Goal: Information Seeking & Learning: Find contact information

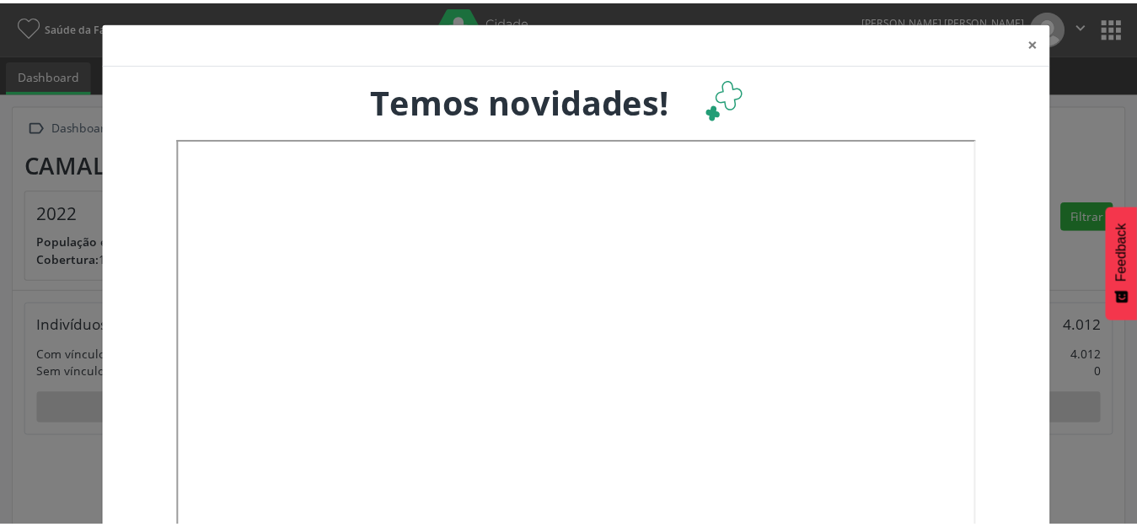
scroll to position [280, 376]
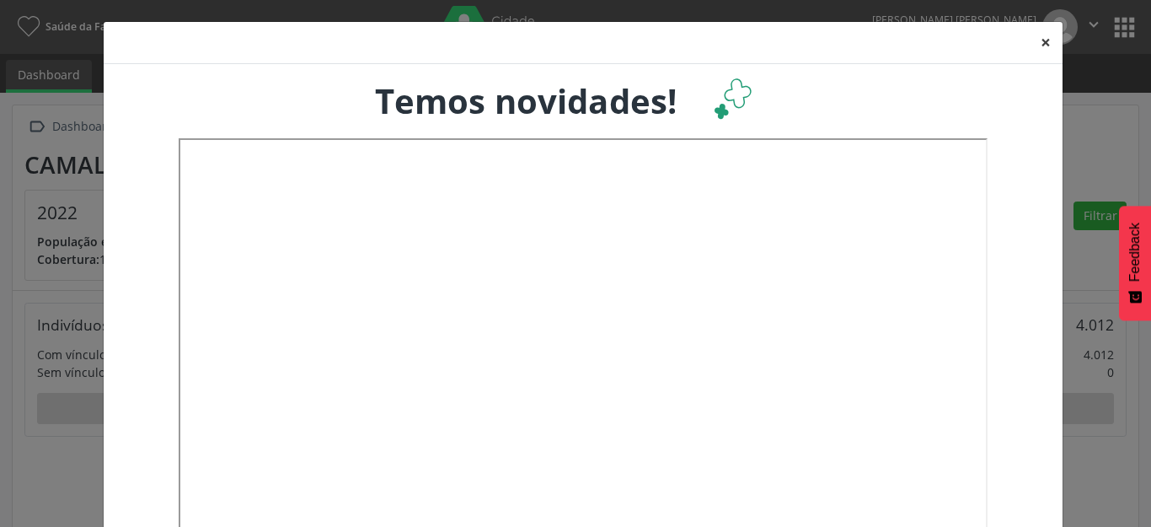
click at [1038, 43] on button "×" at bounding box center [1046, 42] width 34 height 41
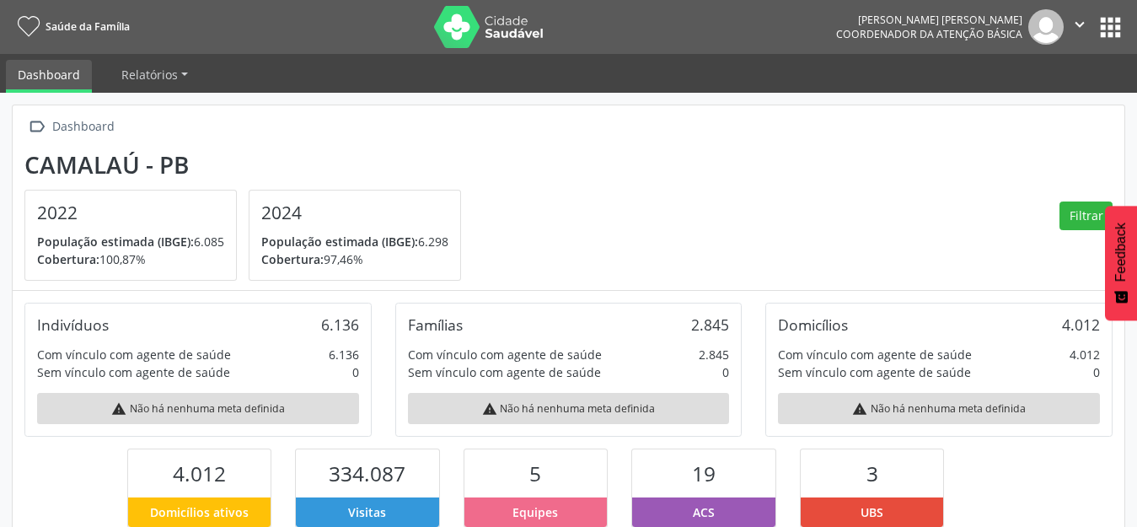
scroll to position [842253, 842162]
click at [1094, 26] on button "" at bounding box center [1079, 26] width 32 height 35
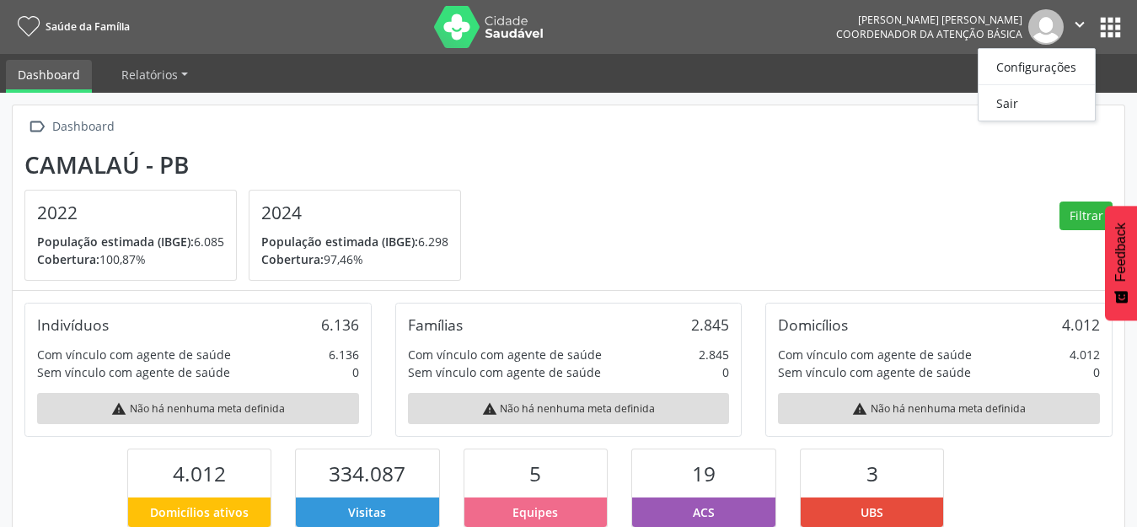
click at [1108, 15] on button "apps" at bounding box center [1109, 27] width 29 height 29
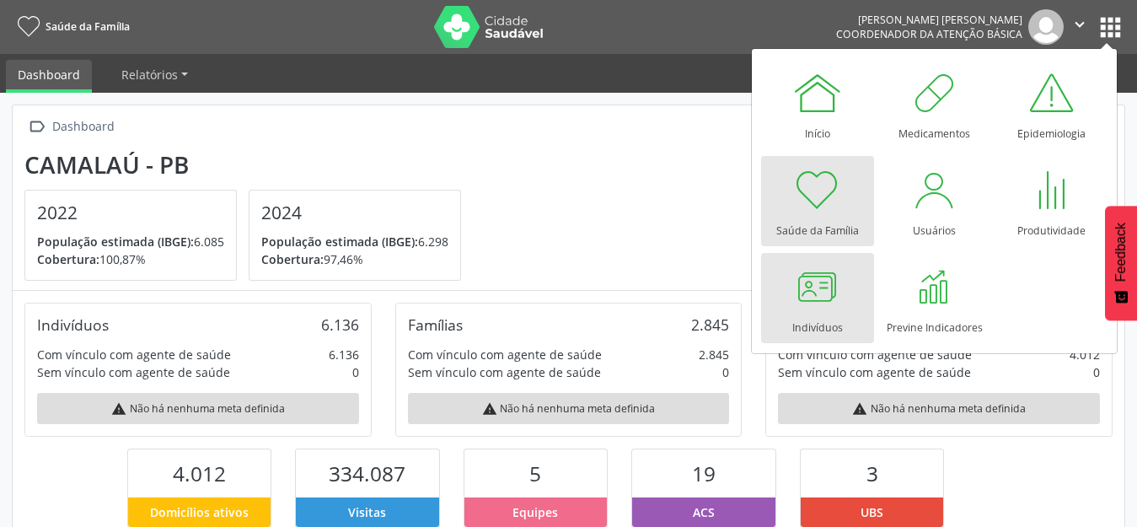
click at [840, 276] on div at bounding box center [817, 286] width 51 height 51
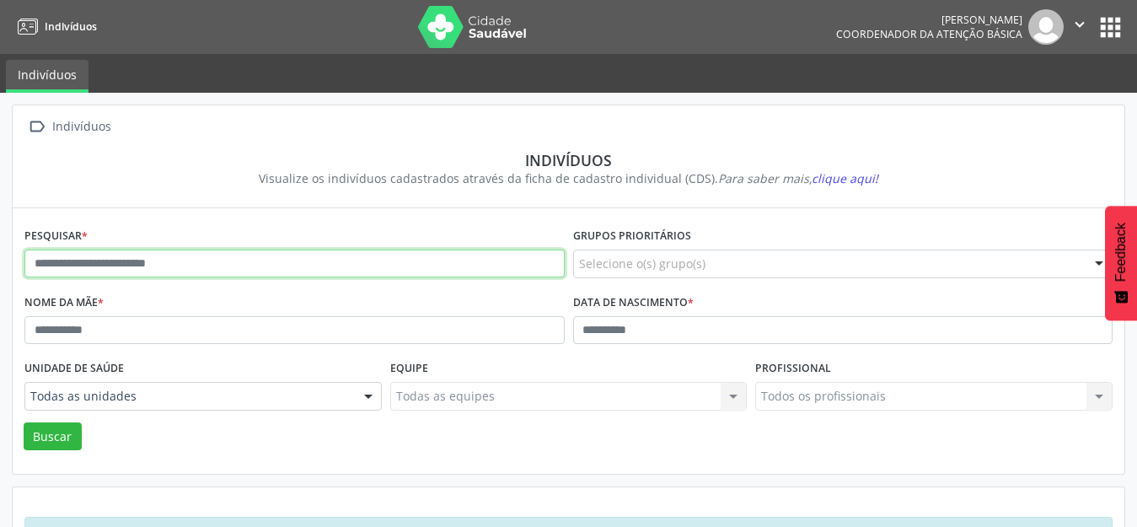
click at [184, 270] on input "text" at bounding box center [294, 263] width 540 height 29
type input "********"
click at [24, 422] on button "Buscar" at bounding box center [53, 436] width 58 height 29
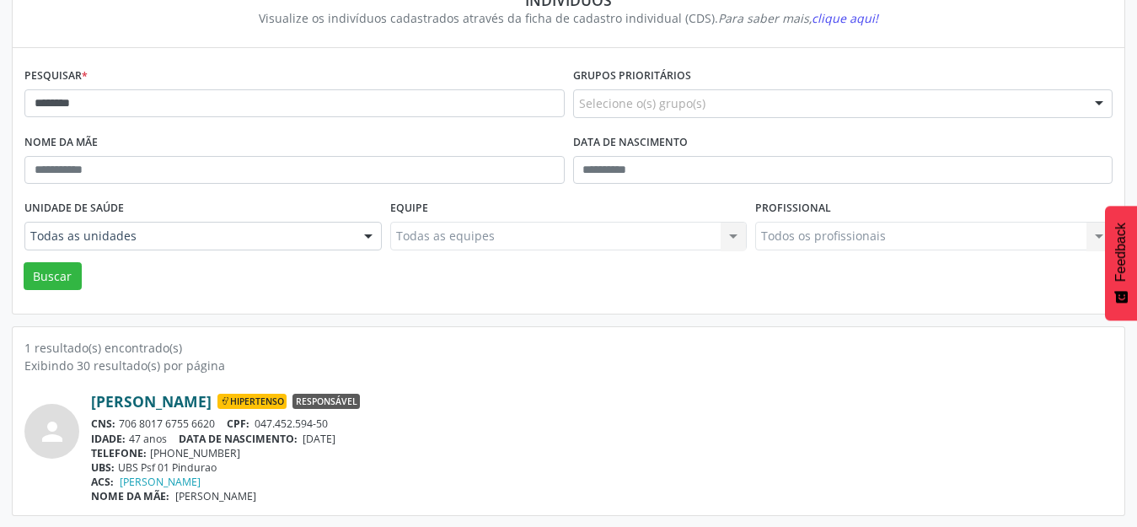
scroll to position [161, 0]
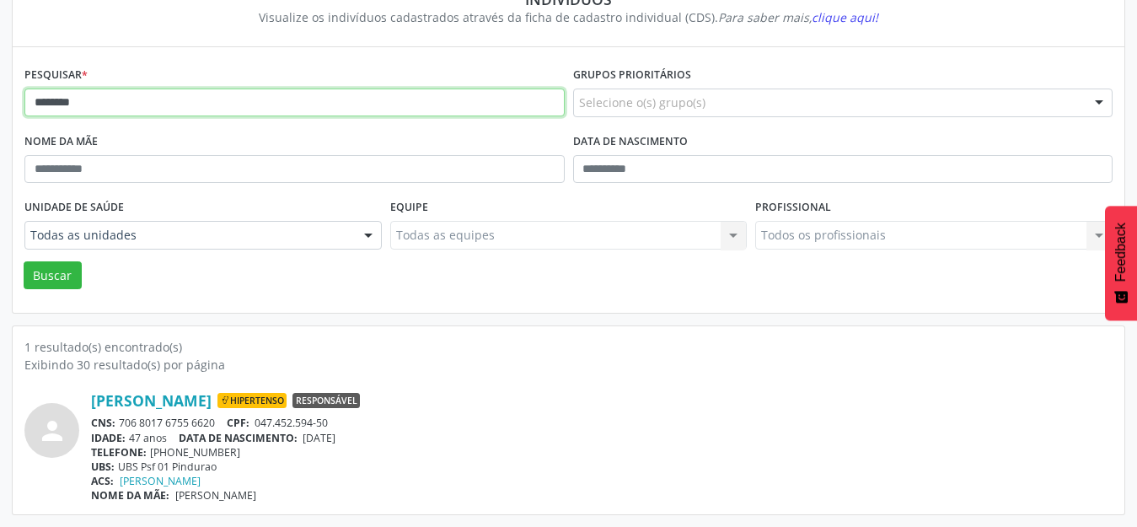
click at [72, 104] on input "********" at bounding box center [294, 102] width 540 height 29
type input "**********"
click at [24, 261] on button "Buscar" at bounding box center [53, 275] width 58 height 29
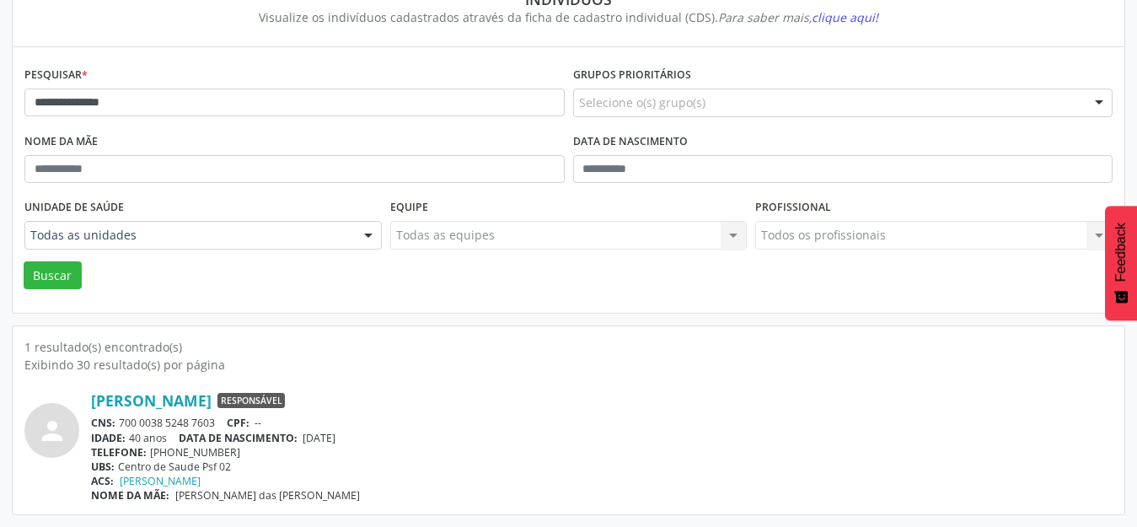
drag, startPoint x: 76, startPoint y: 391, endPoint x: 261, endPoint y: 407, distance: 186.0
click at [262, 408] on div "person Maria Daniele da Silva Responsável CNS: 700 0038 5248 7603 CPF: -- IDADE…" at bounding box center [568, 446] width 1088 height 111
copy div "Maria Daniele da Silva"
drag, startPoint x: 310, startPoint y: 506, endPoint x: 177, endPoint y: 495, distance: 133.6
click at [177, 495] on div "1 resultado(s) encontrado(s) Exibindo 30 resultado(s) por página person Maria D…" at bounding box center [568, 420] width 1111 height 188
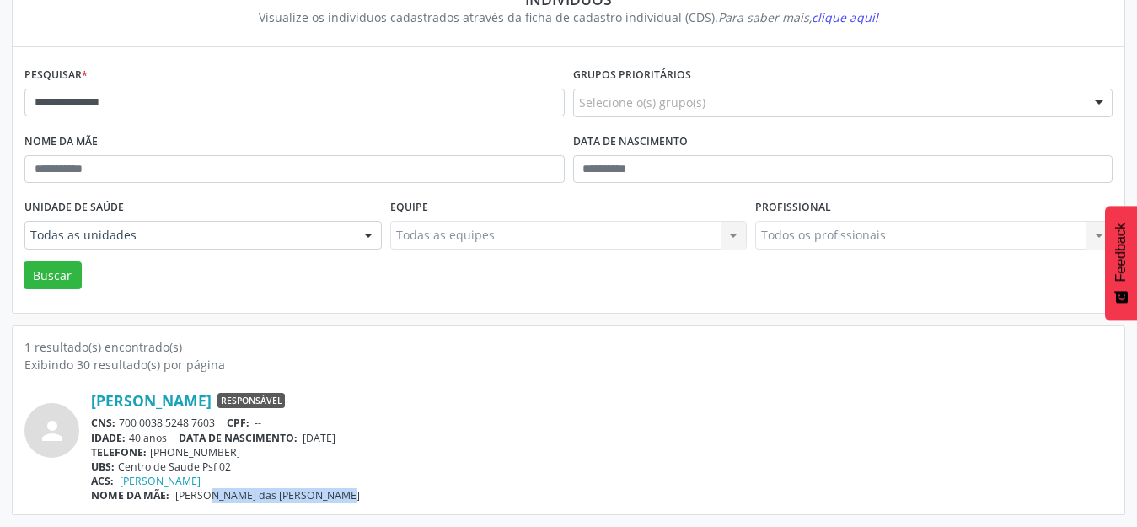
copy span "Maria das Neves da Silva"
drag, startPoint x: 243, startPoint y: 455, endPoint x: 150, endPoint y: 452, distance: 92.7
click at [150, 452] on div "TELEFONE: (83) 99848-8371" at bounding box center [601, 452] width 1021 height 14
copy div "(83) 99848-8371"
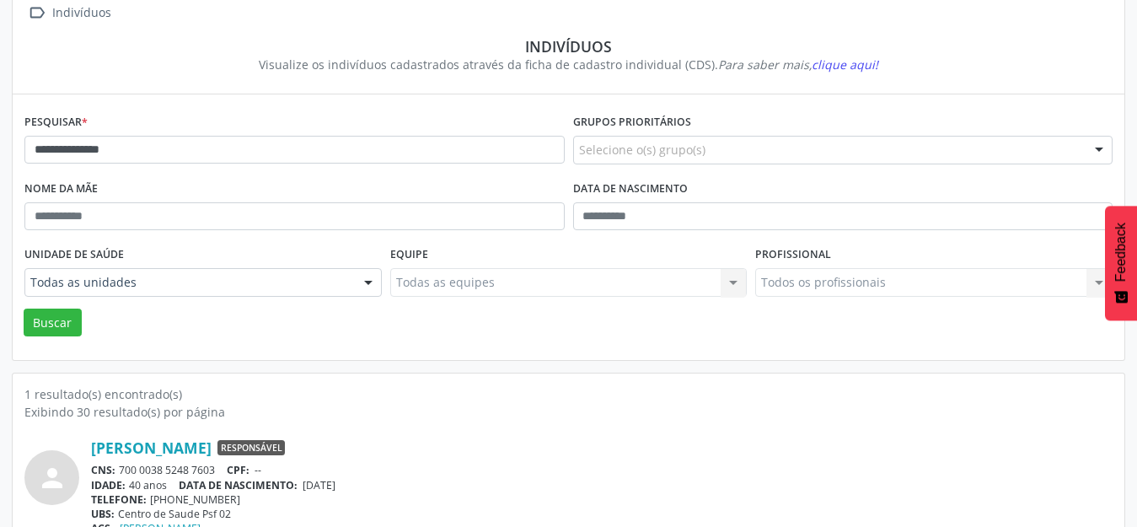
scroll to position [0, 0]
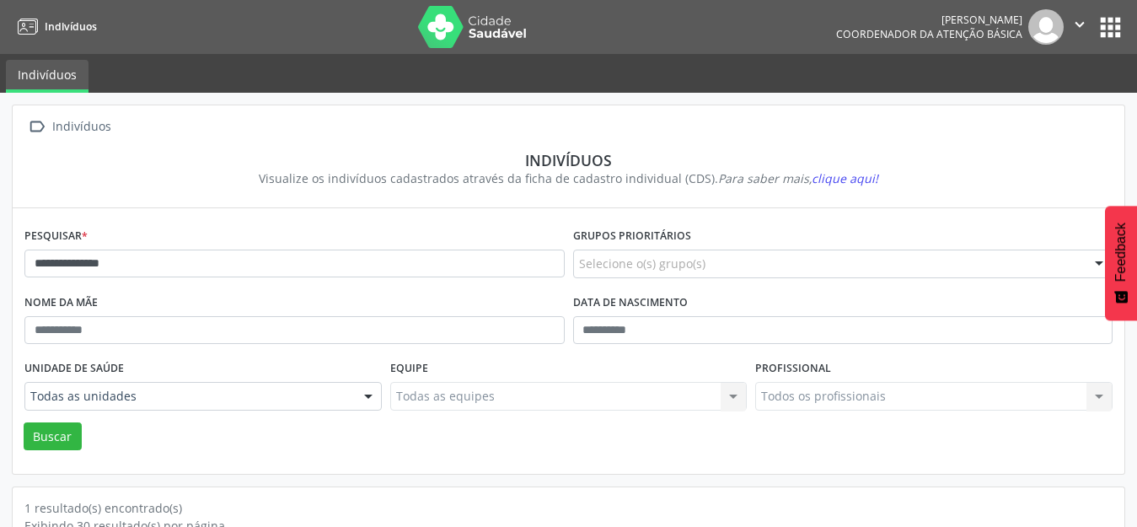
click at [1078, 20] on icon "" at bounding box center [1079, 24] width 19 height 19
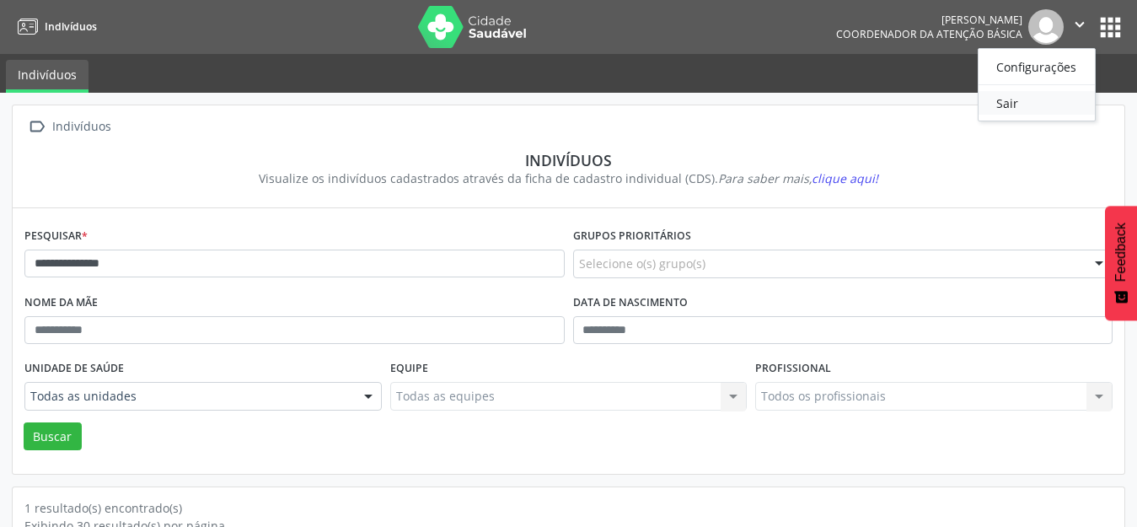
click at [1009, 106] on link "Sair" at bounding box center [1036, 103] width 116 height 24
